Goal: Communication & Community: Answer question/provide support

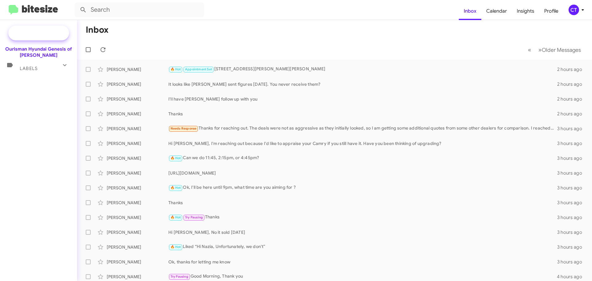
click at [48, 34] on span "Special Campaign" at bounding box center [45, 33] width 37 height 6
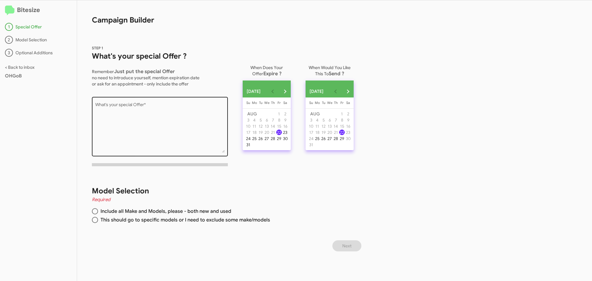
click at [139, 105] on textarea "What's your special Offer *" at bounding box center [159, 128] width 129 height 50
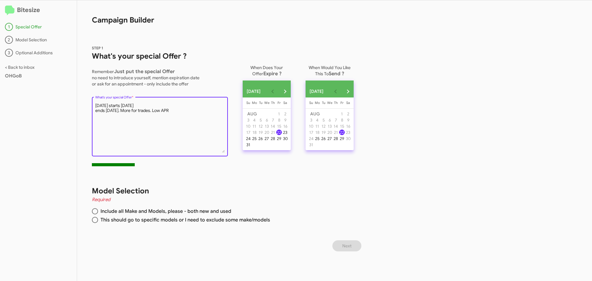
type textarea "Labor Day starts today ends Sept 2nd. More for trades. Low APR"
click at [98, 212] on span at bounding box center [95, 211] width 6 height 6
click at [98, 212] on input "Include all Make and Models, please - both new and used" at bounding box center [95, 211] width 6 height 6
radio input "true"
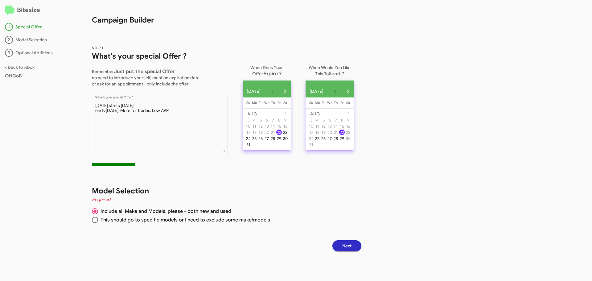
click at [351, 246] on span "Next" at bounding box center [346, 245] width 9 height 11
click at [282, 135] on div "22" at bounding box center [279, 132] width 6 height 6
click at [354, 92] on button "Next month" at bounding box center [347, 91] width 12 height 12
click at [326, 121] on div "2" at bounding box center [323, 120] width 6 height 6
click at [356, 249] on button "Next" at bounding box center [346, 245] width 29 height 11
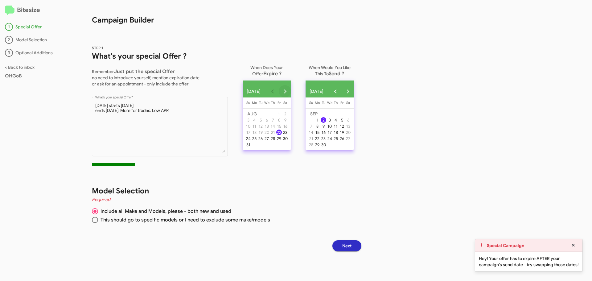
click at [291, 95] on button "Next month" at bounding box center [285, 91] width 12 height 12
click at [263, 121] on div "2" at bounding box center [261, 120] width 6 height 6
click at [341, 92] on button "Previous month" at bounding box center [335, 91] width 12 height 12
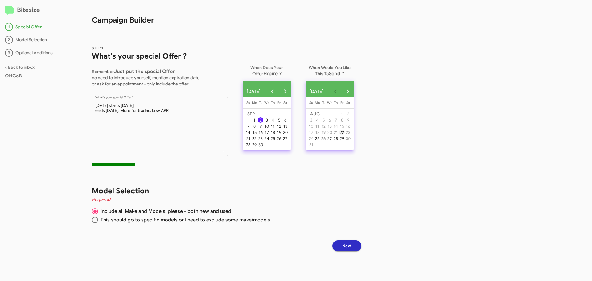
click at [345, 135] on div "22" at bounding box center [342, 132] width 6 height 6
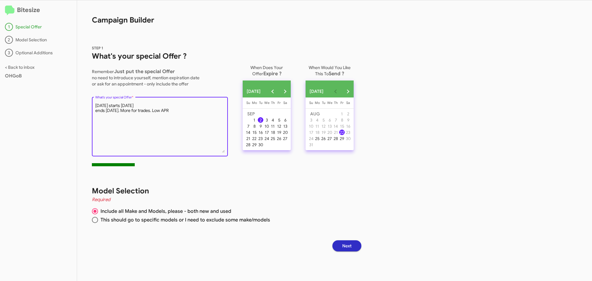
drag, startPoint x: 161, startPoint y: 110, endPoint x: 91, endPoint y: 103, distance: 70.0
click at [91, 103] on div "STEP 1 What's your special Offer ? Remember Just put the special Offer no need …" at bounding box center [220, 100] width 287 height 141
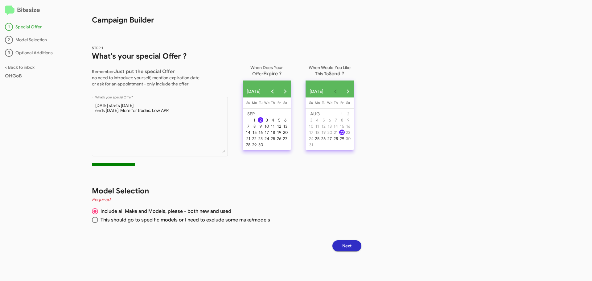
drag, startPoint x: 35, startPoint y: 11, endPoint x: 29, endPoint y: 19, distance: 10.8
click at [35, 11] on h2 "Bitesize" at bounding box center [38, 10] width 67 height 10
click at [12, 8] on img at bounding box center [10, 11] width 10 height 10
click at [11, 9] on img at bounding box center [10, 11] width 10 height 10
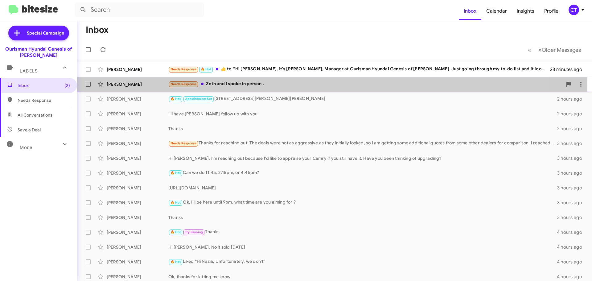
click at [255, 86] on div "Needs Response Zeth and I spoke in person ." at bounding box center [365, 83] width 394 height 7
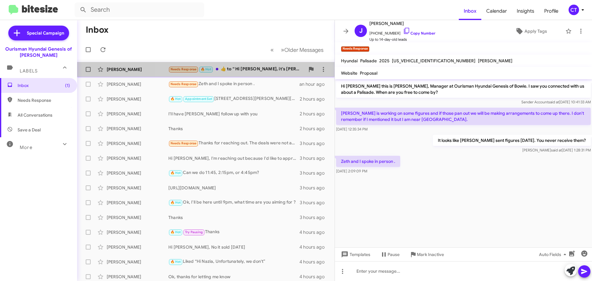
click at [246, 69] on div "Needs Response 🔥 Hot ​👍​ to “ Hi Bernard, it's Ciara Taylor, Manager at Ourisma…" at bounding box center [236, 69] width 137 height 7
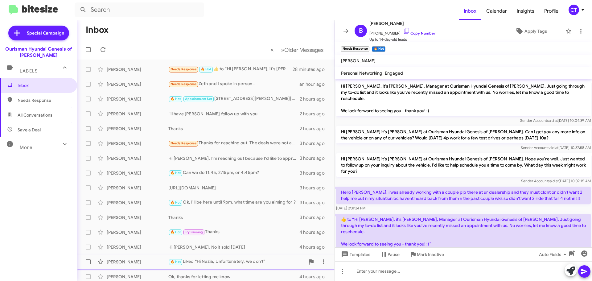
drag, startPoint x: 424, startPoint y: 255, endPoint x: 416, endPoint y: 259, distance: 9.1
click at [424, 254] on span "Mark Inactive" at bounding box center [430, 254] width 27 height 11
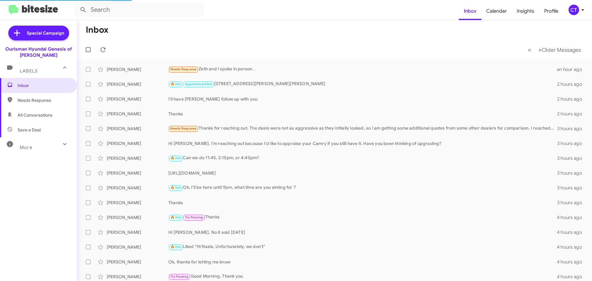
click at [579, 11] on icon at bounding box center [582, 9] width 7 height 7
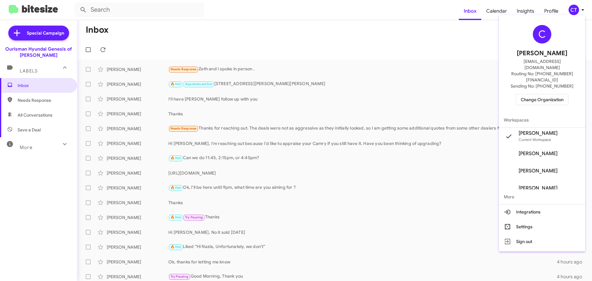
click at [541, 94] on span "Change Organization" at bounding box center [541, 99] width 43 height 10
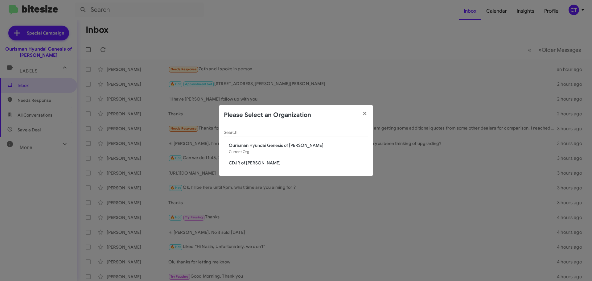
click at [238, 162] on span "CDJR of [PERSON_NAME]" at bounding box center [298, 163] width 139 height 6
